Goal: Check status: Check status

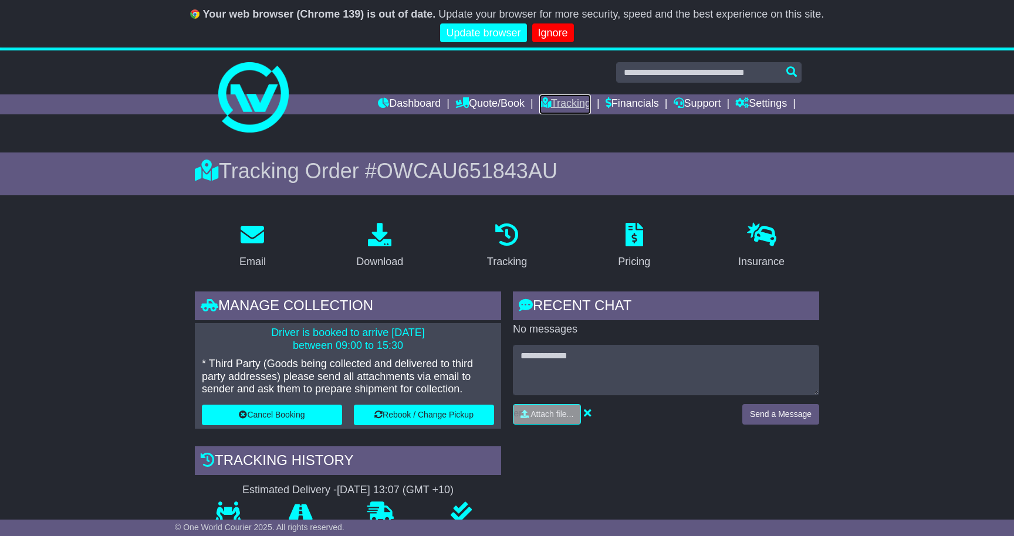
click at [570, 101] on link "Tracking" at bounding box center [565, 104] width 52 height 20
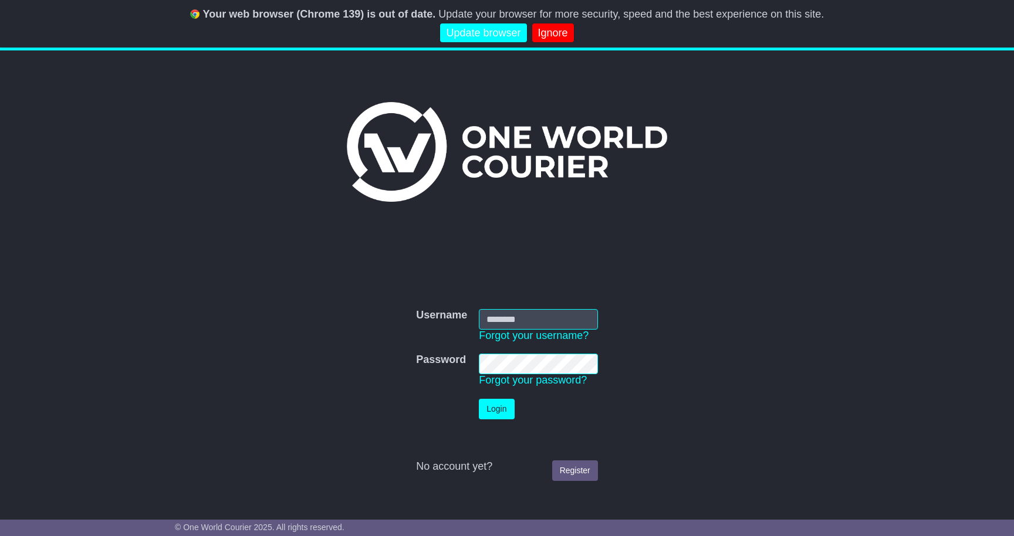
type input "**********"
click at [493, 408] on button "Login" at bounding box center [496, 409] width 35 height 21
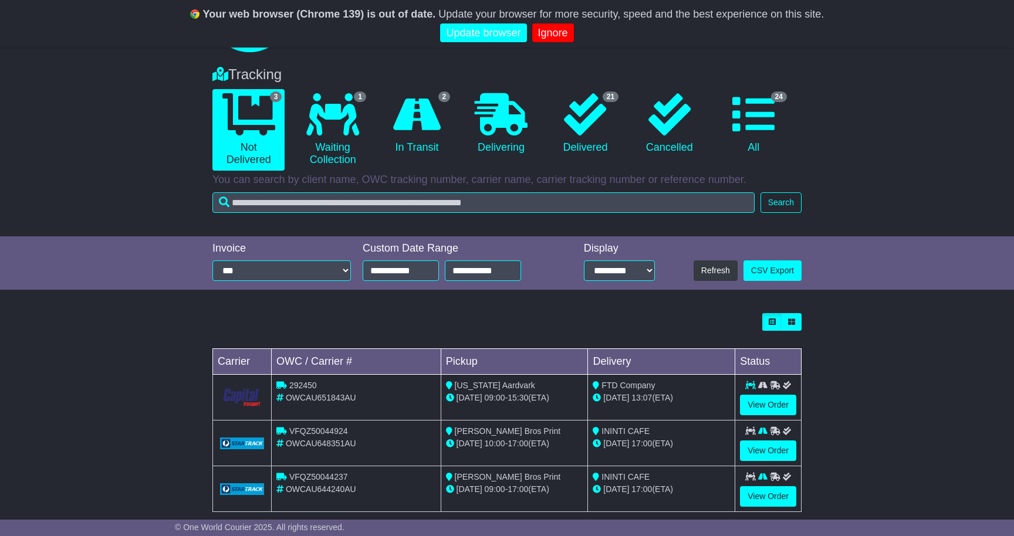
scroll to position [98, 0]
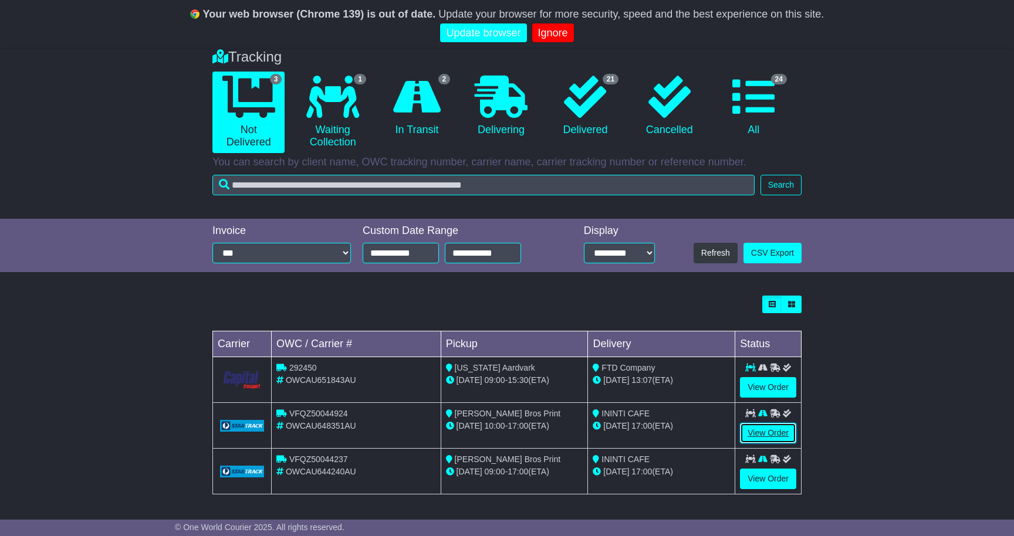
click at [772, 428] on link "View Order" at bounding box center [768, 433] width 56 height 21
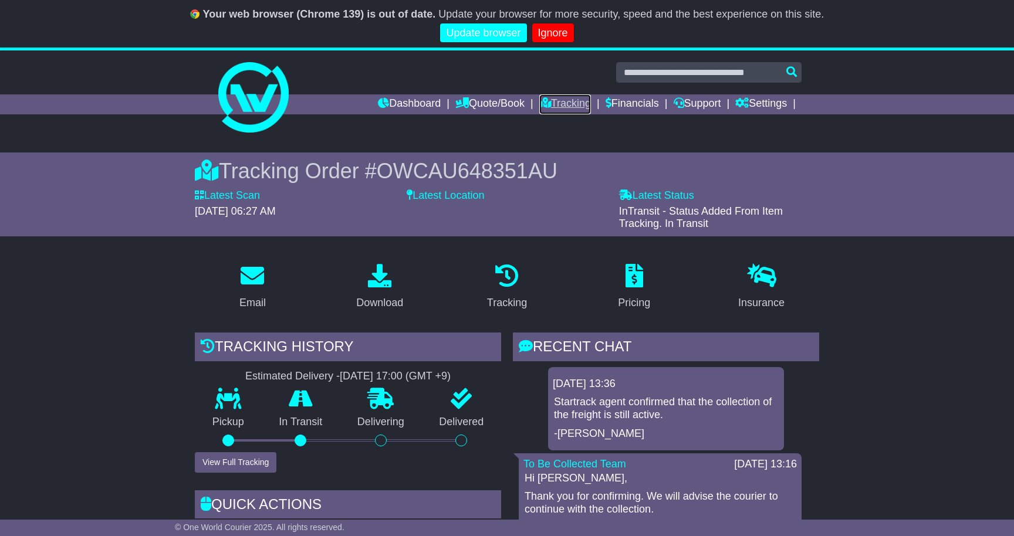
click at [559, 103] on link "Tracking" at bounding box center [565, 104] width 52 height 20
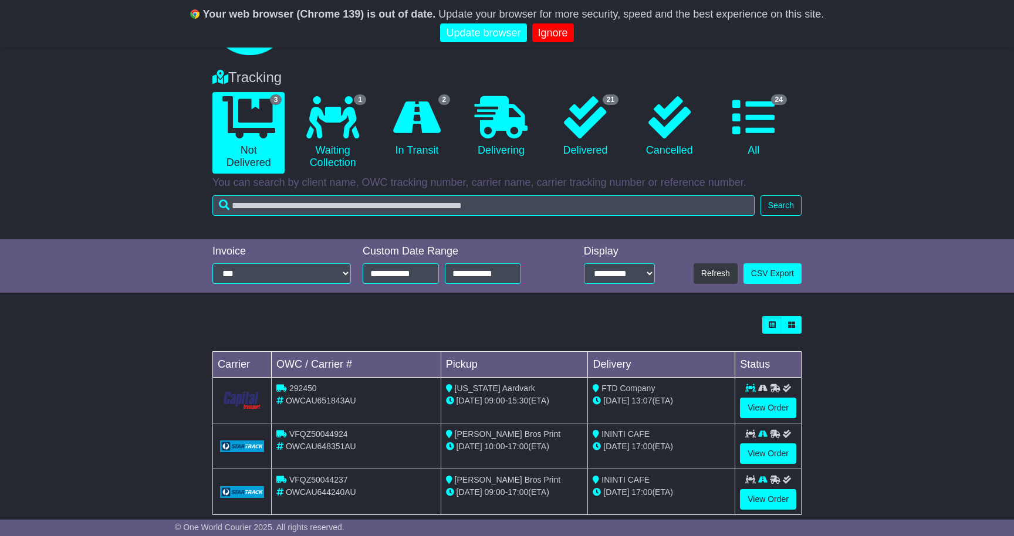
scroll to position [98, 0]
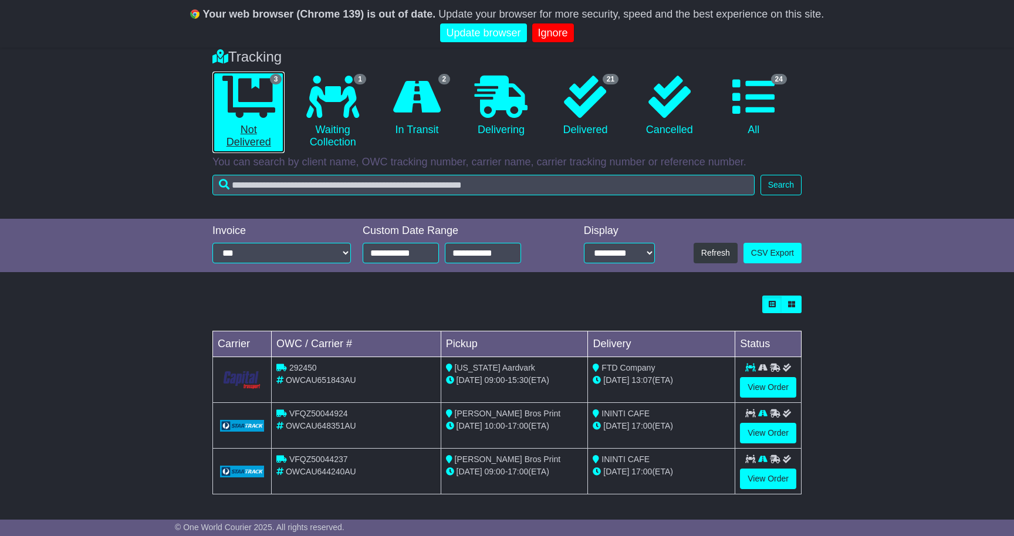
click at [249, 100] on icon at bounding box center [248, 97] width 53 height 42
click at [782, 478] on link "View Order" at bounding box center [768, 479] width 56 height 21
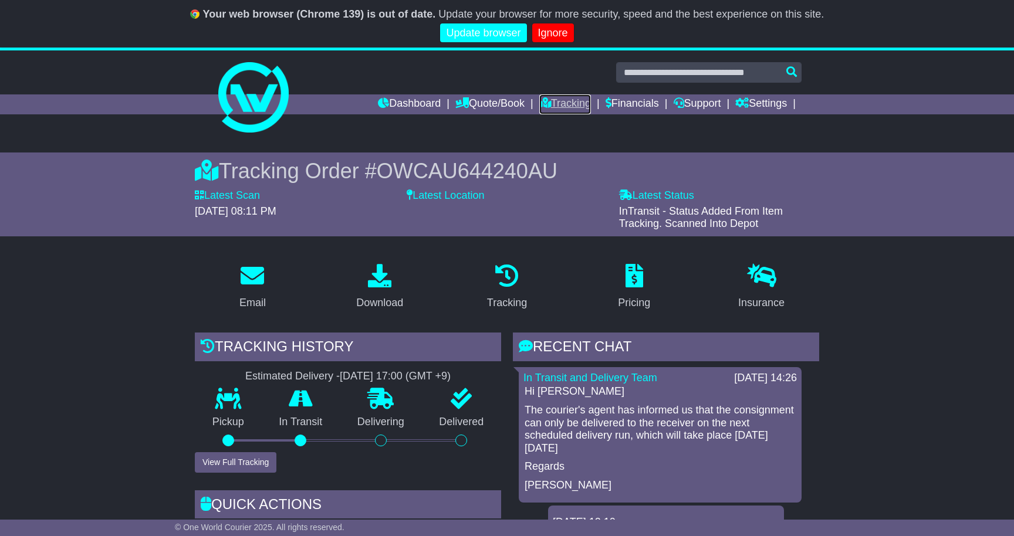
click at [555, 102] on link "Tracking" at bounding box center [565, 104] width 52 height 20
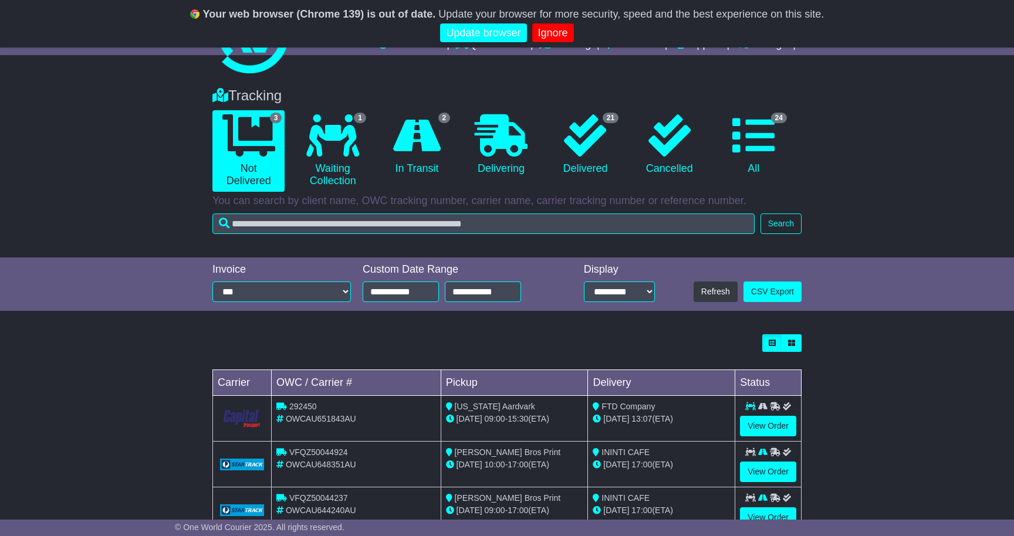
scroll to position [98, 0]
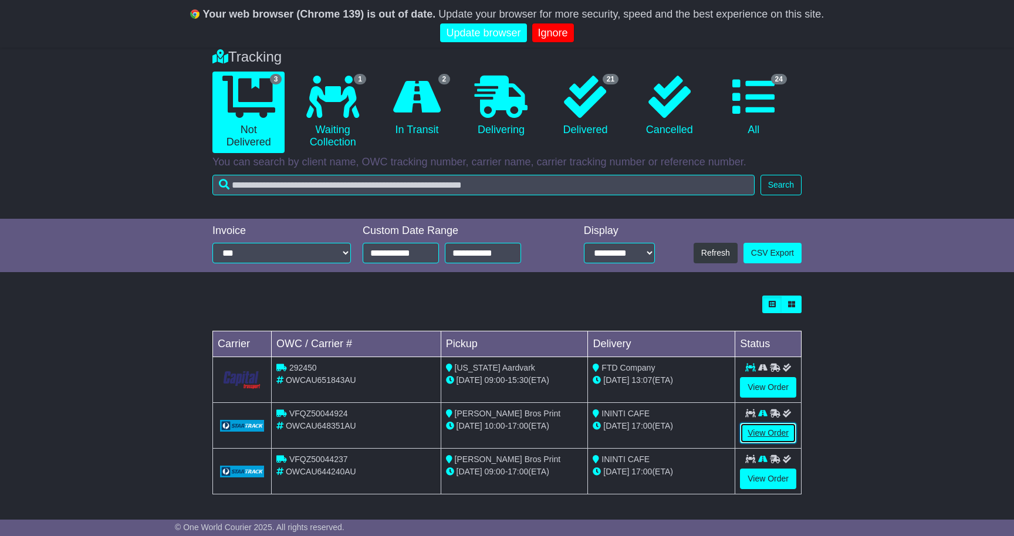
click at [768, 426] on link "View Order" at bounding box center [768, 433] width 56 height 21
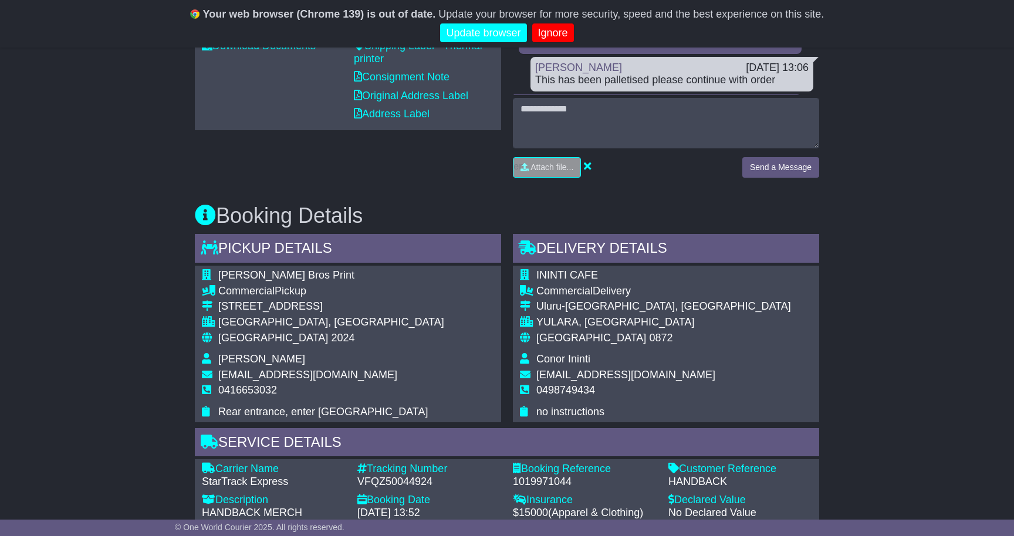
scroll to position [505, 0]
